Goal: Information Seeking & Learning: Learn about a topic

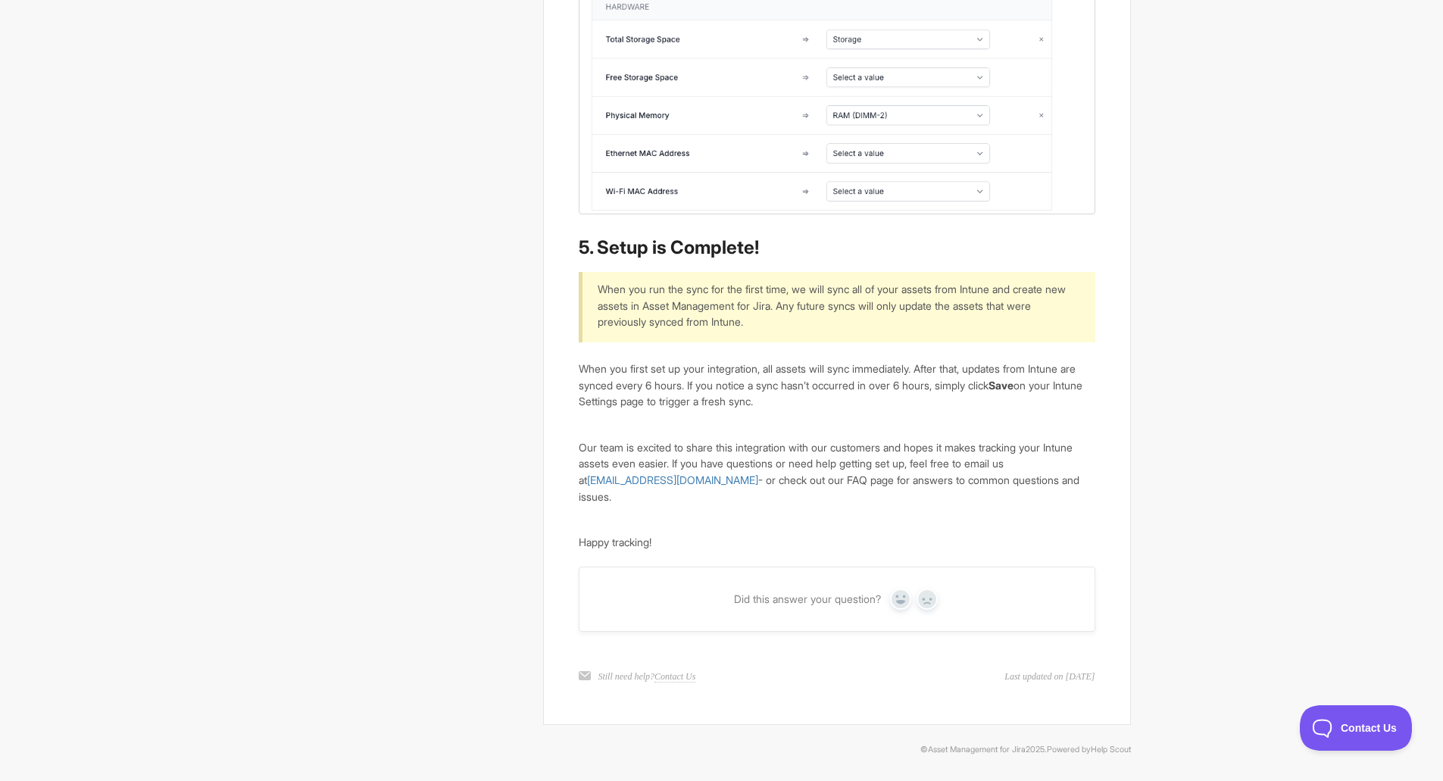
scroll to position [3583, 0]
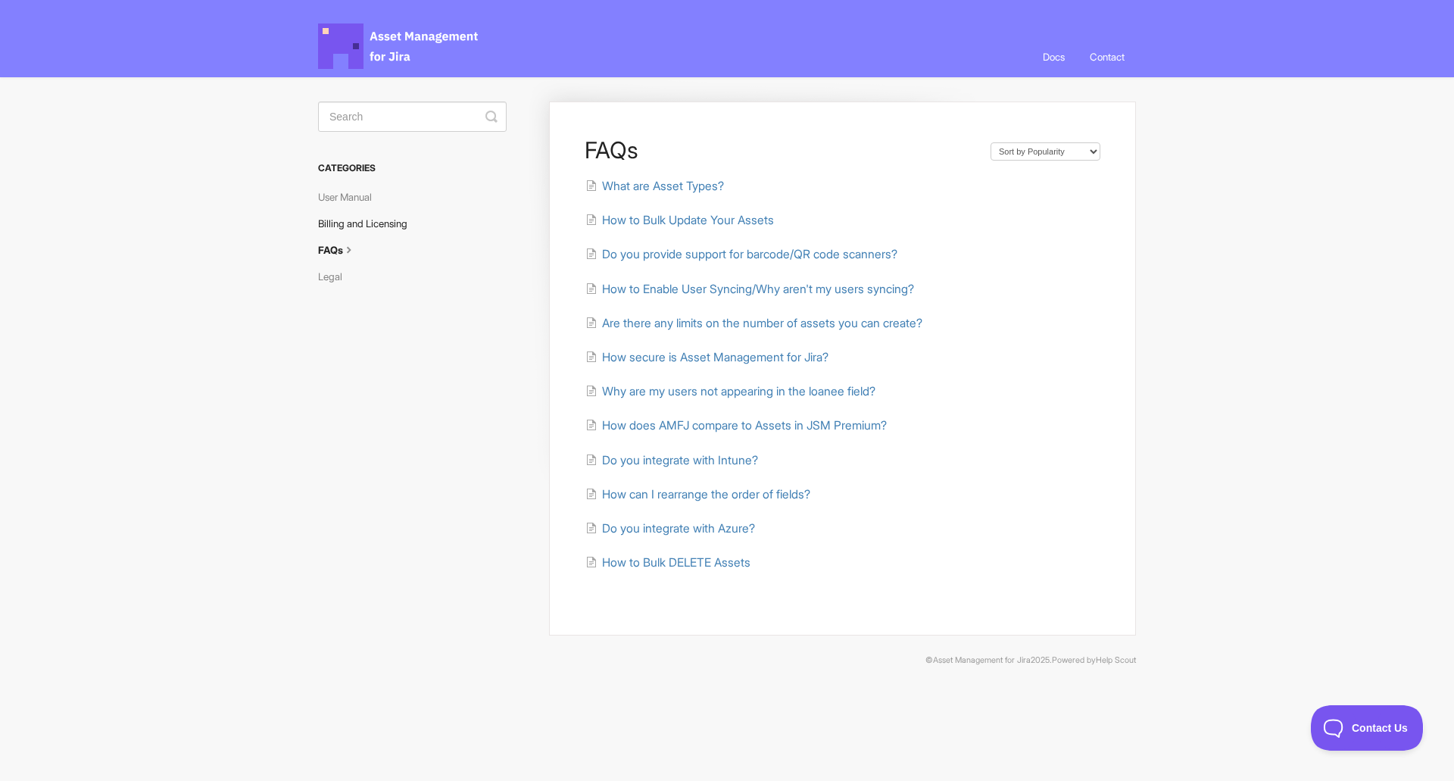
click at [379, 215] on link "Billing and Licensing" at bounding box center [368, 223] width 101 height 24
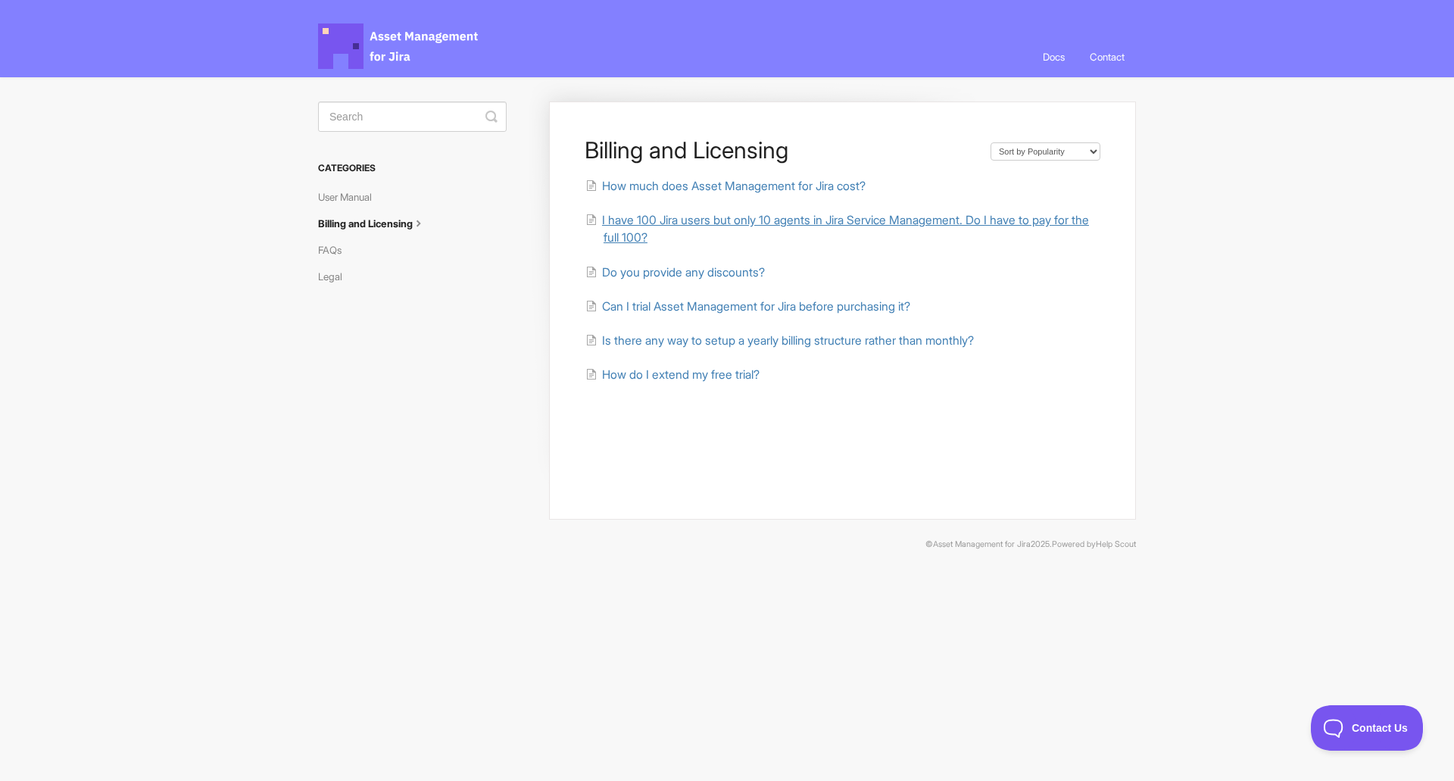
click at [636, 238] on span "I have 100 Jira users but only 10 agents in Jira Service Management. Do I have …" at bounding box center [845, 229] width 487 height 32
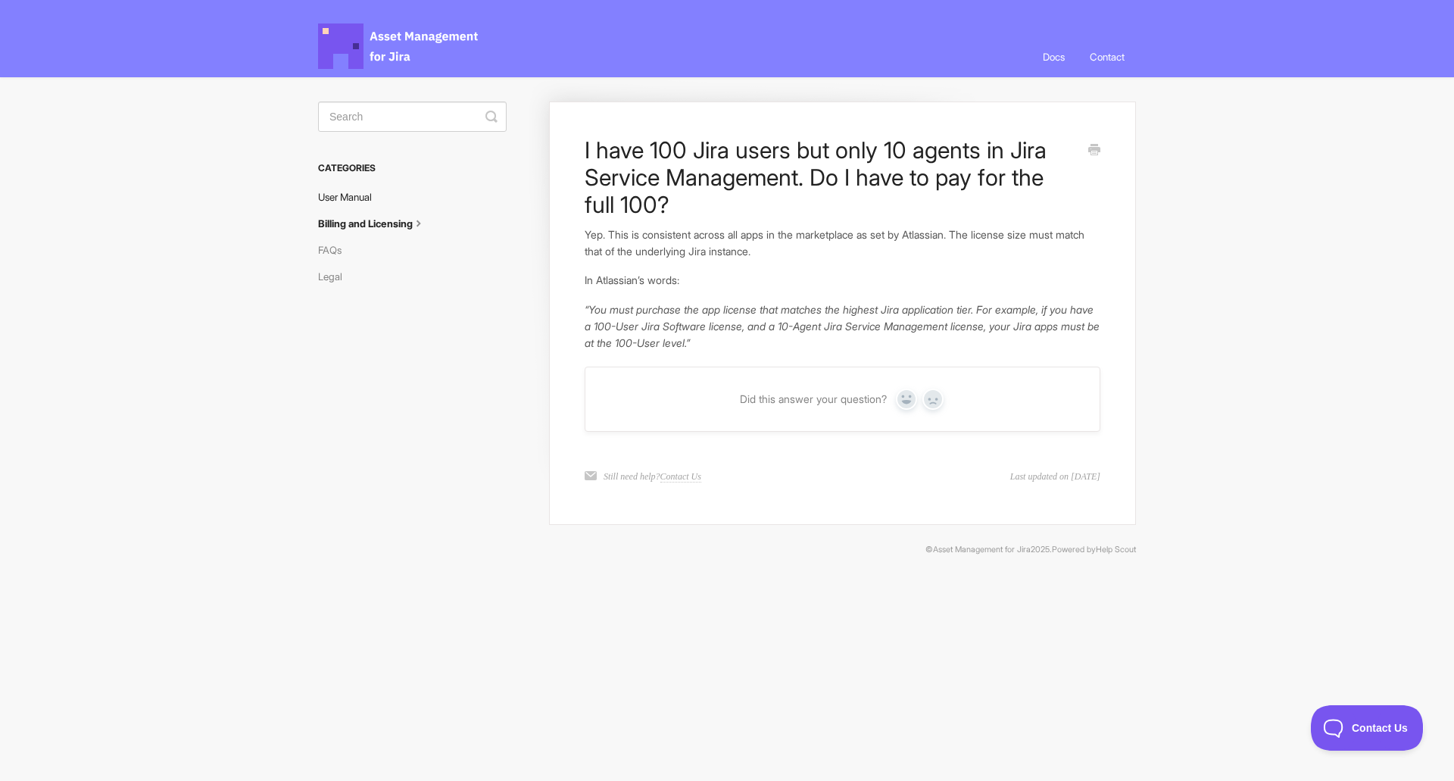
click at [361, 203] on link "User Manual" at bounding box center [350, 197] width 65 height 24
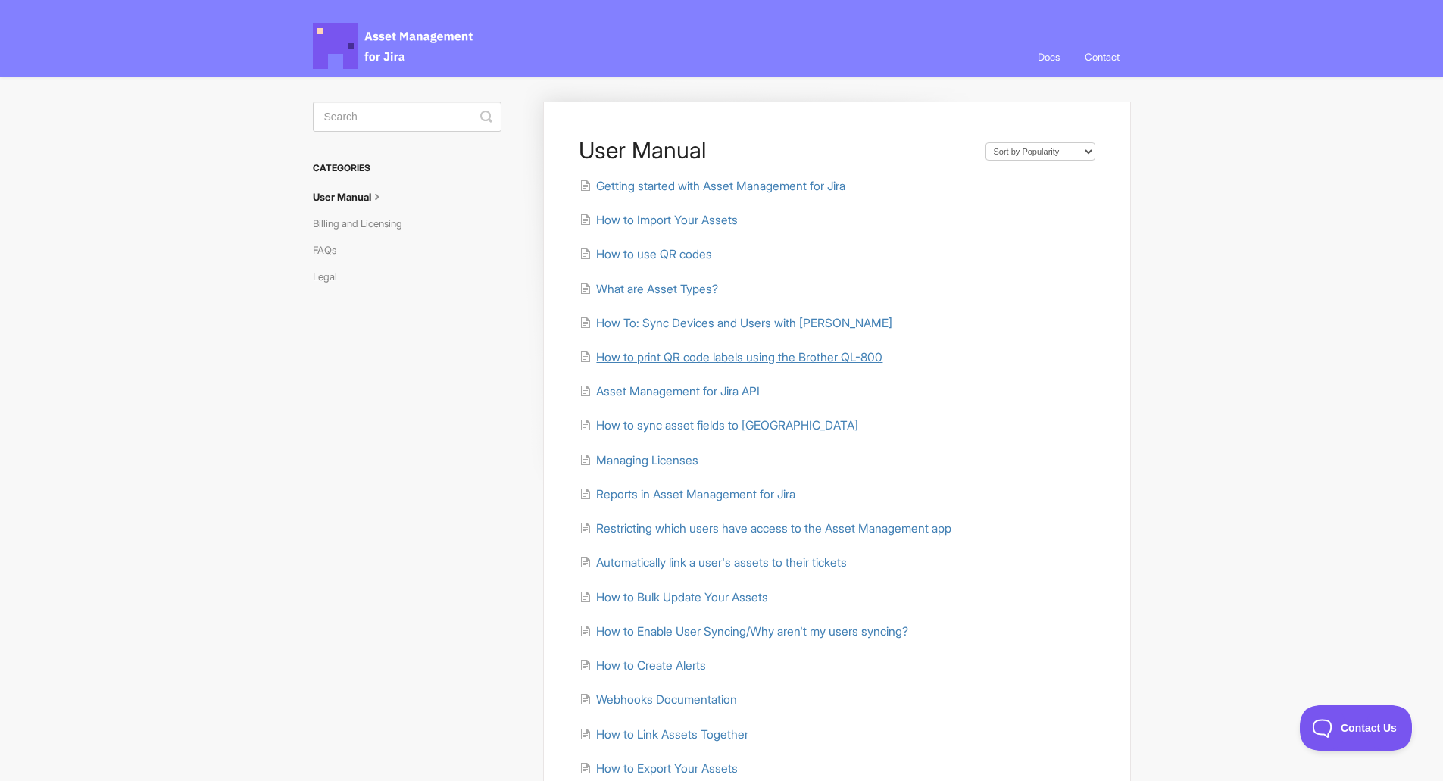
click at [613, 361] on span "How to print QR code labels using the Brother QL-800" at bounding box center [739, 357] width 286 height 14
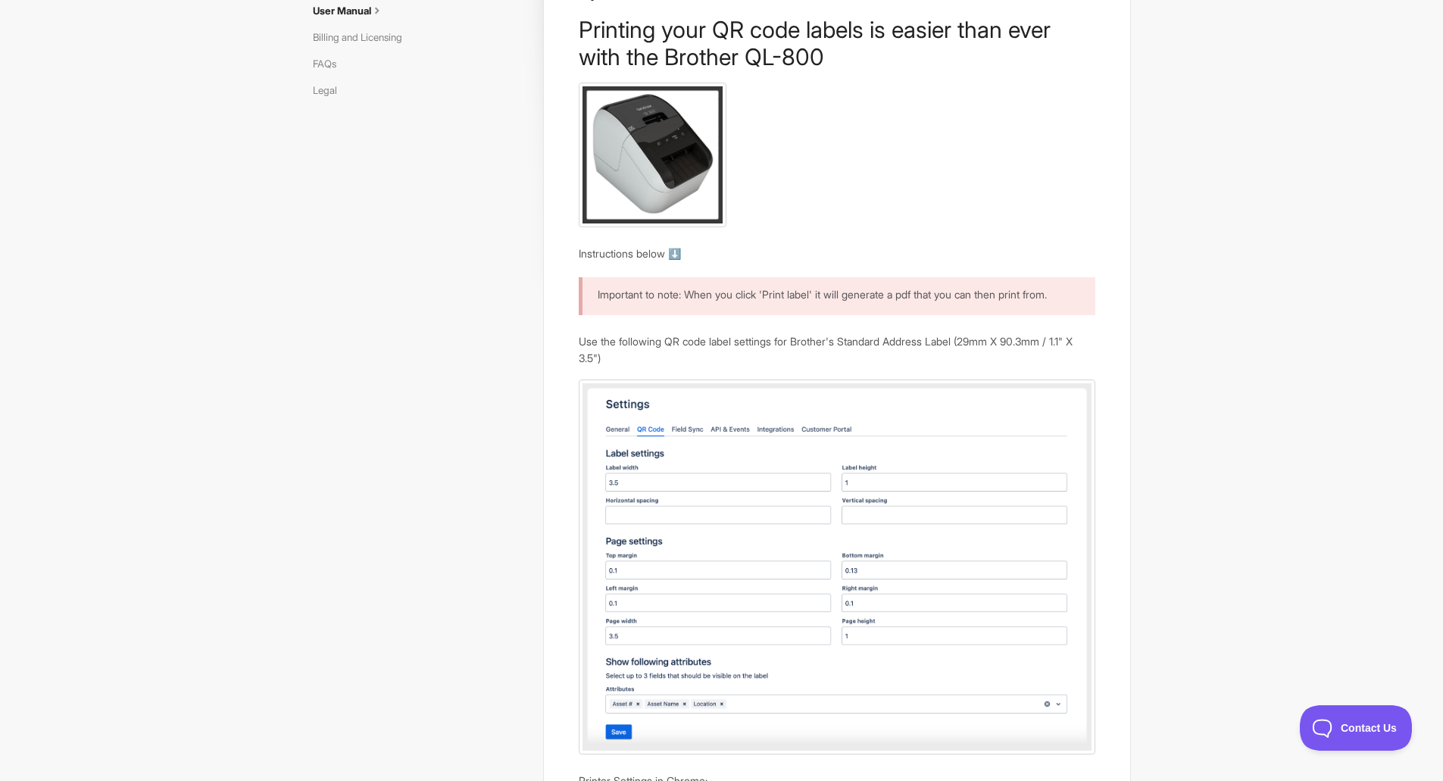
scroll to position [186, 0]
click at [388, 18] on link "User Manual" at bounding box center [354, 11] width 83 height 24
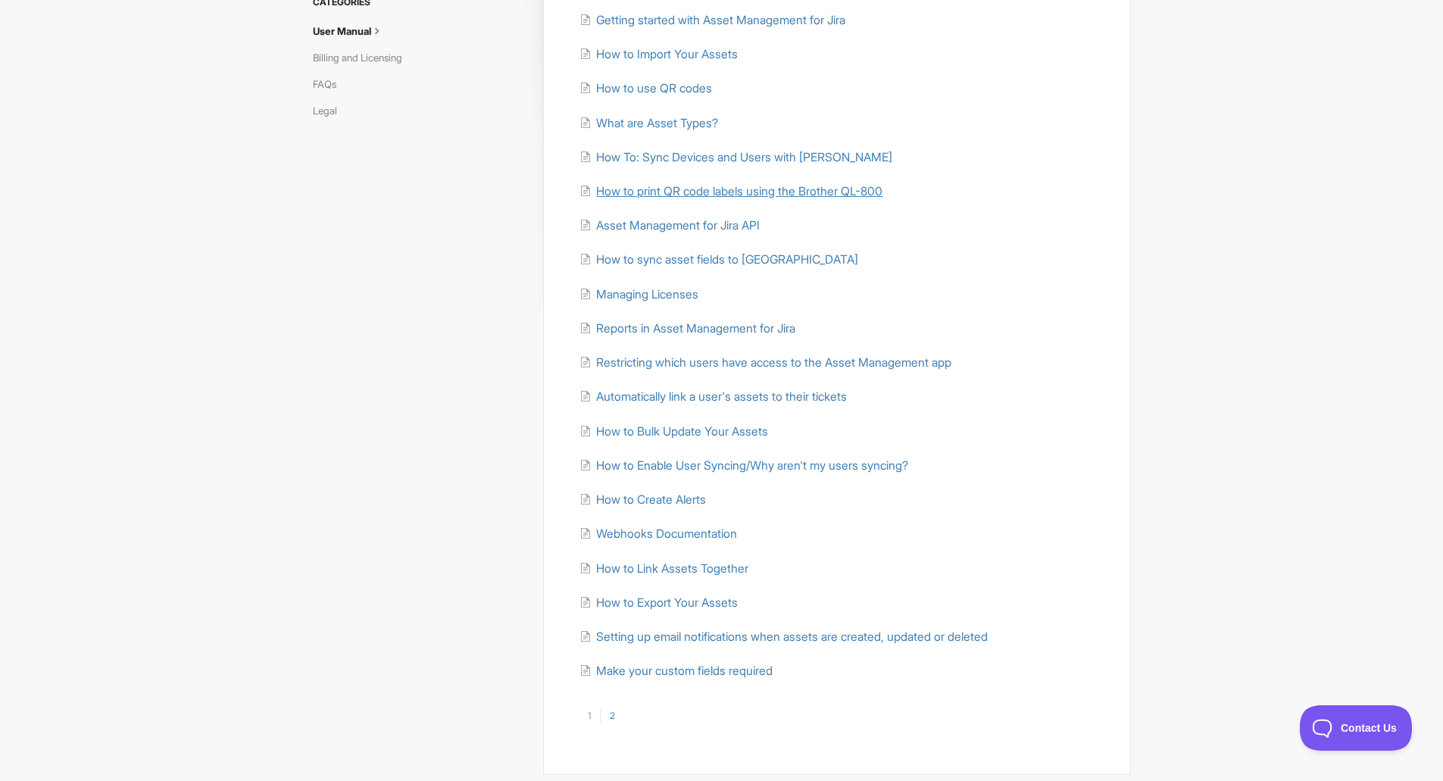
scroll to position [169, 0]
click at [673, 286] on span "Managing Licenses" at bounding box center [647, 291] width 102 height 14
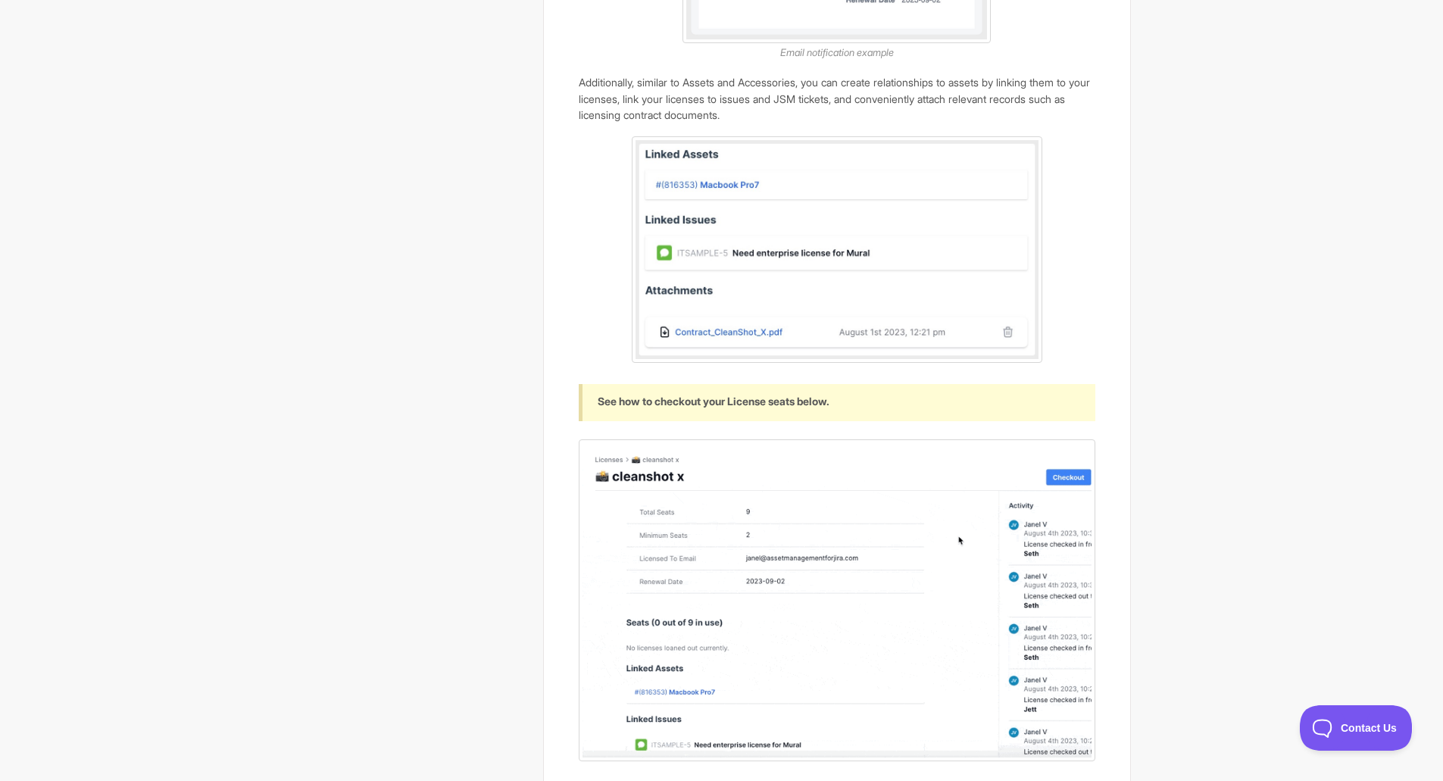
scroll to position [1821, 0]
